Goal: Navigation & Orientation: Find specific page/section

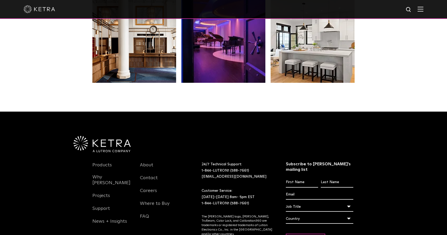
scroll to position [1077, 0]
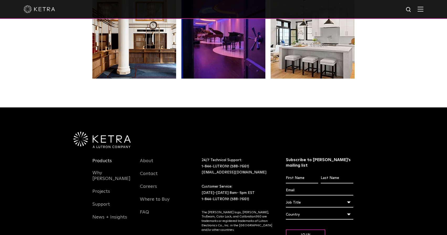
click at [103, 158] on link "Products" at bounding box center [101, 164] width 19 height 12
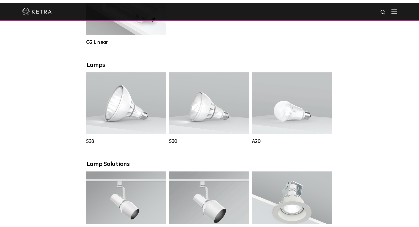
scroll to position [339, 0]
